Goal: Information Seeking & Learning: Learn about a topic

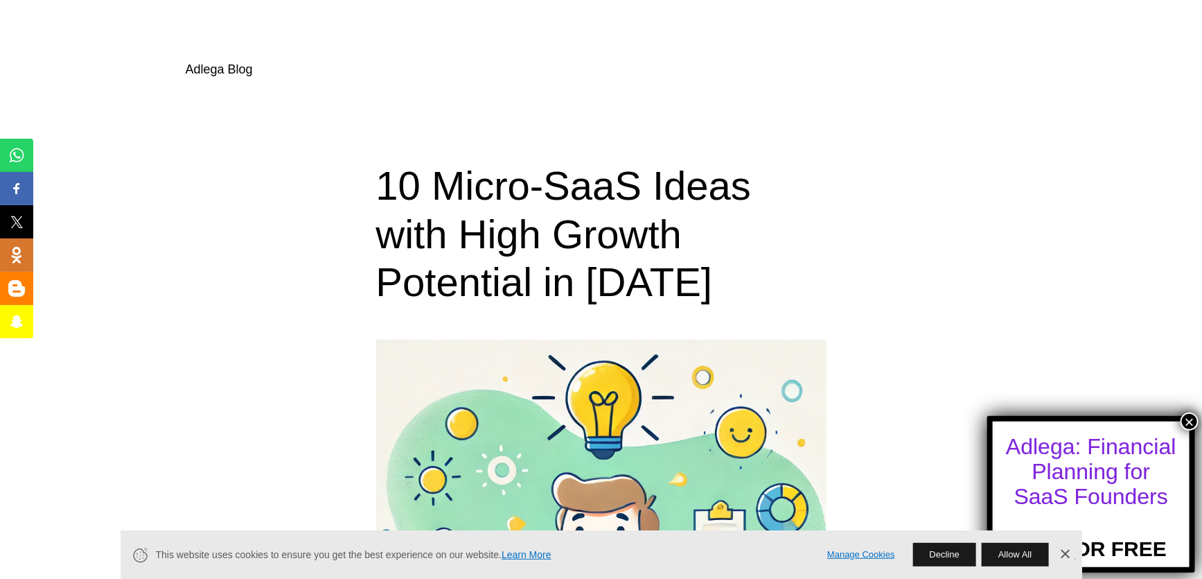
click at [216, 69] on link "Adlega Blog" at bounding box center [219, 69] width 67 height 14
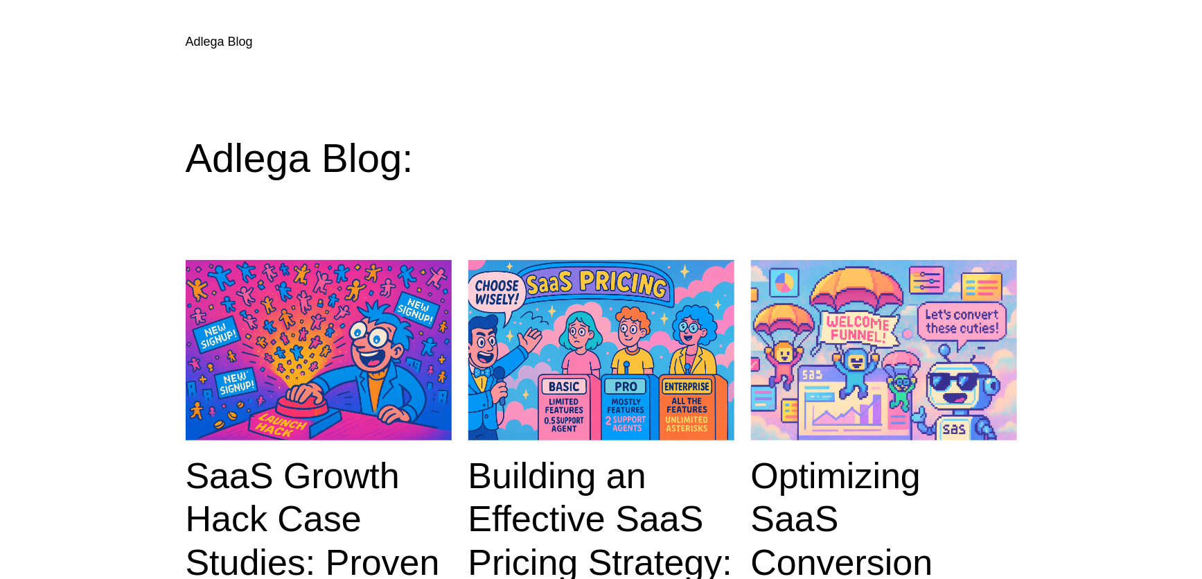
drag, startPoint x: 0, startPoint y: 0, endPoint x: 365, endPoint y: 35, distance: 366.3
click at [378, 69] on div "Adlega Blog" at bounding box center [602, 58] width 832 height 51
